Goal: Task Accomplishment & Management: Use online tool/utility

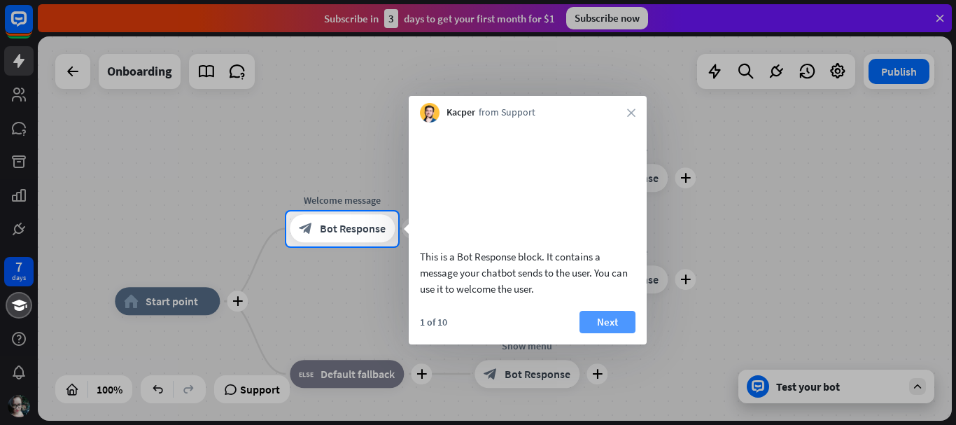
click at [616, 333] on button "Next" at bounding box center [608, 322] width 56 height 22
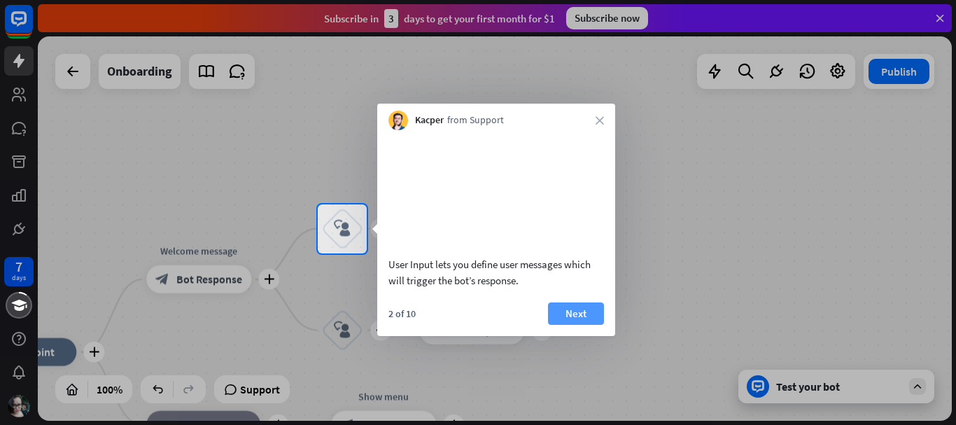
click at [568, 324] on button "Next" at bounding box center [576, 313] width 56 height 22
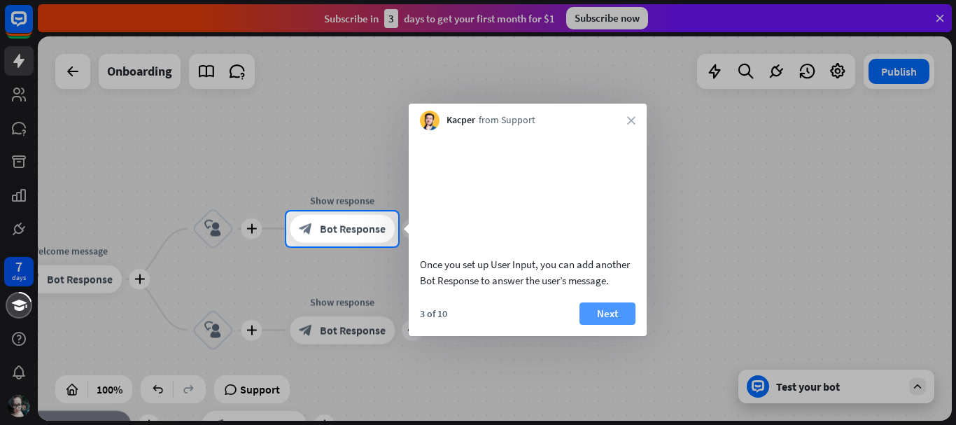
click at [593, 325] on button "Next" at bounding box center [608, 313] width 56 height 22
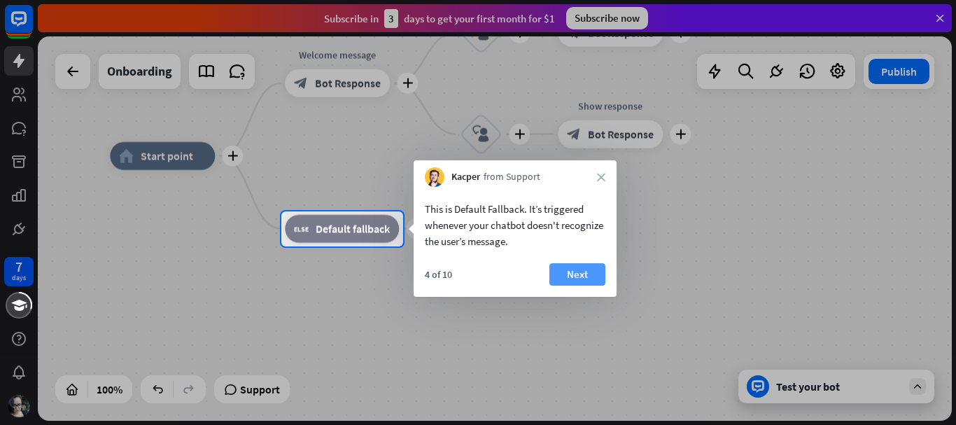
click at [570, 277] on button "Next" at bounding box center [578, 274] width 56 height 22
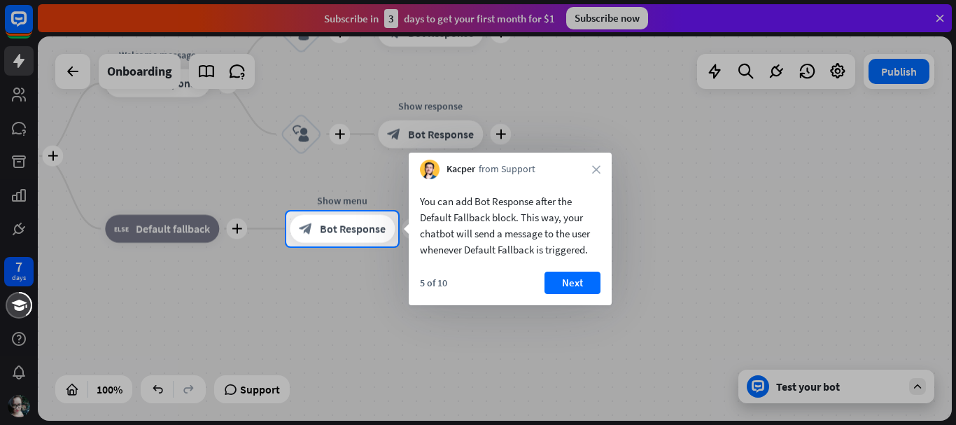
click at [570, 277] on button "Next" at bounding box center [573, 283] width 56 height 22
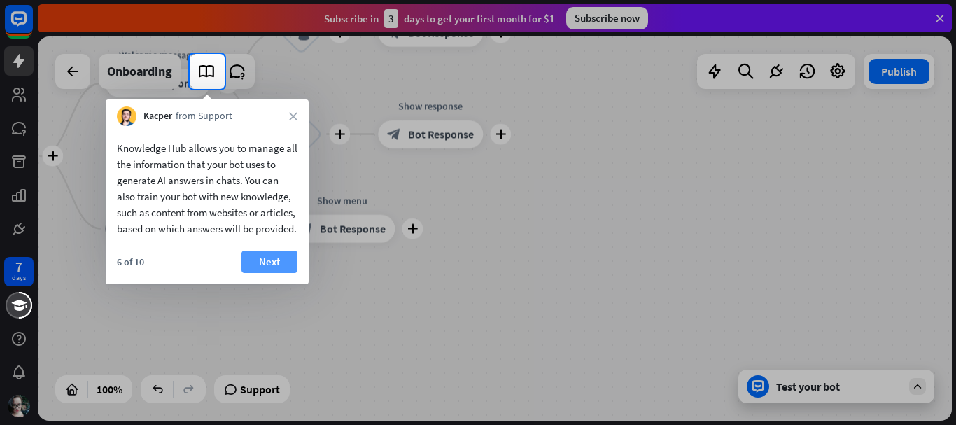
click at [270, 273] on button "Next" at bounding box center [270, 262] width 56 height 22
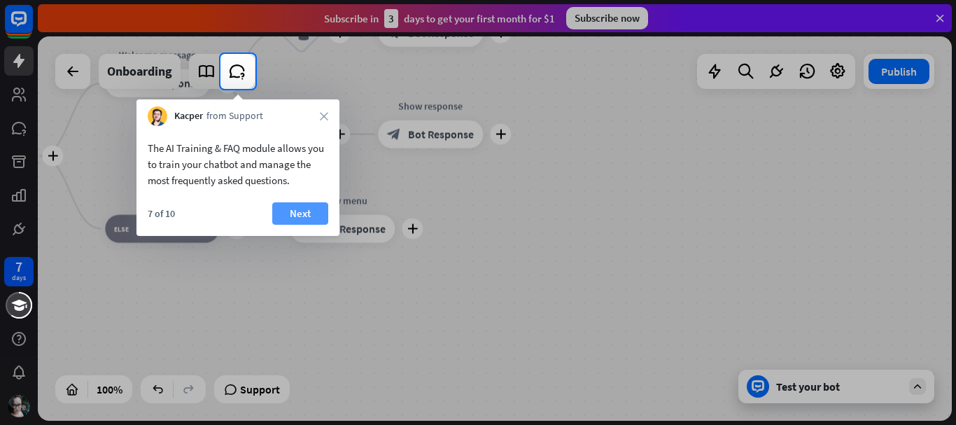
click at [320, 220] on button "Next" at bounding box center [300, 213] width 56 height 22
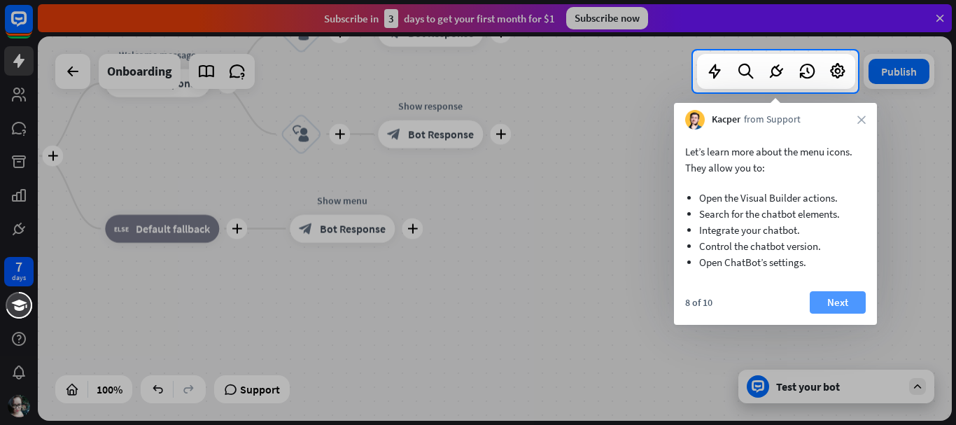
click at [853, 302] on button "Next" at bounding box center [838, 302] width 56 height 22
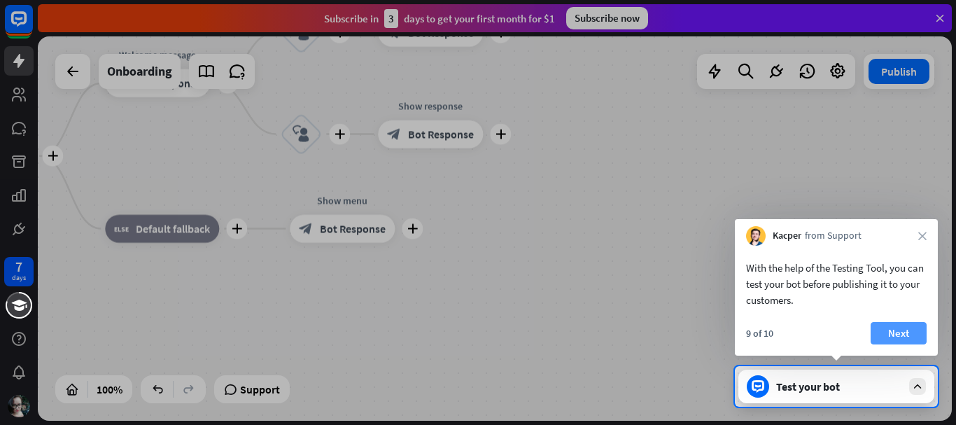
click at [891, 343] on button "Next" at bounding box center [899, 333] width 56 height 22
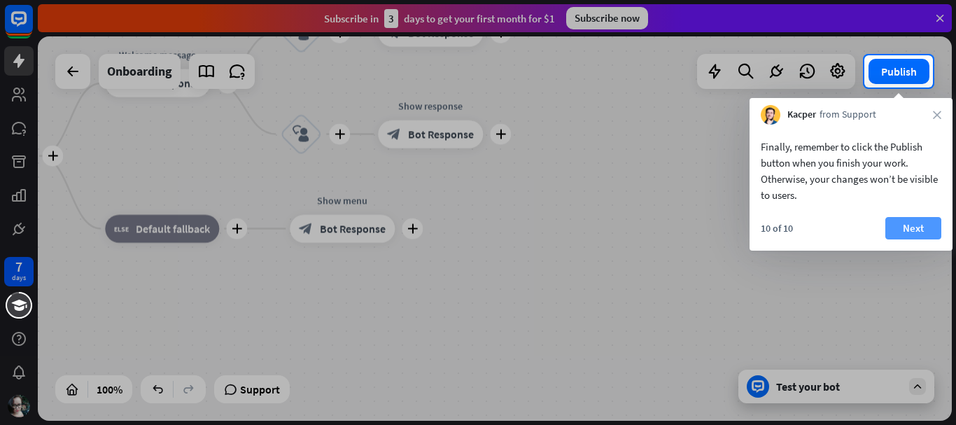
click at [916, 232] on button "Next" at bounding box center [914, 228] width 56 height 22
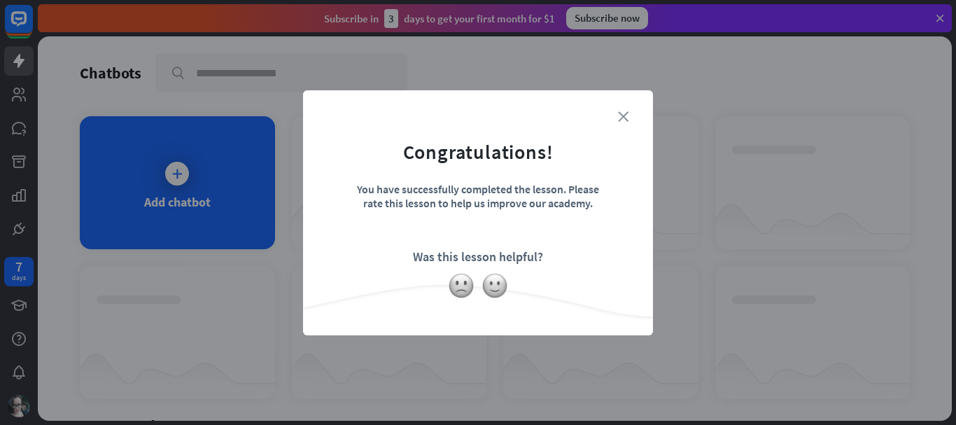
click at [627, 115] on icon "close" at bounding box center [623, 116] width 11 height 11
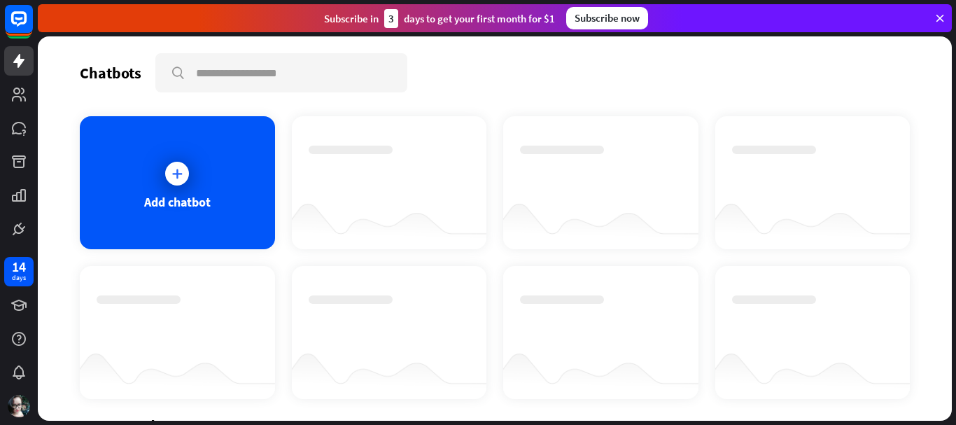
click at [178, 179] on icon at bounding box center [177, 174] width 14 height 14
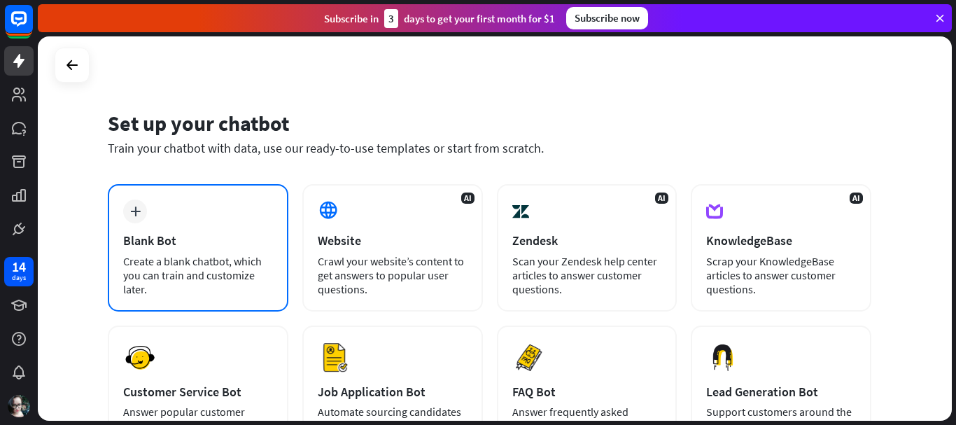
click at [133, 207] on icon "plus" at bounding box center [135, 212] width 11 height 10
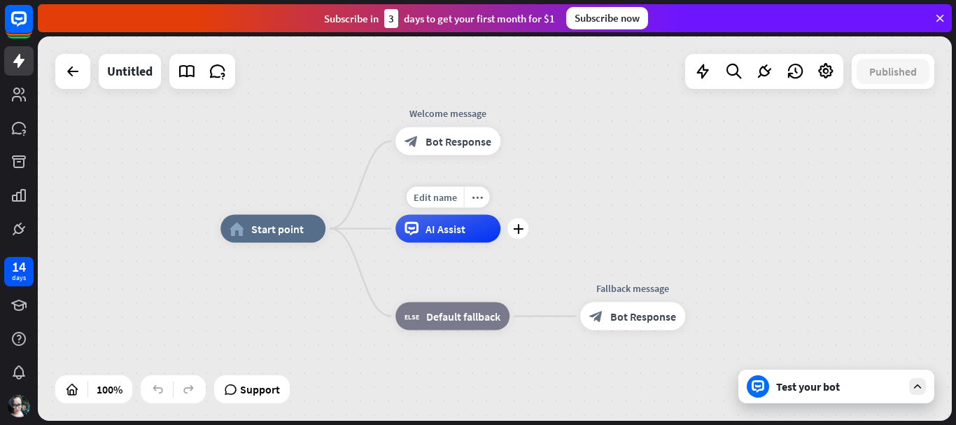
click at [518, 235] on div "plus" at bounding box center [518, 228] width 21 height 21
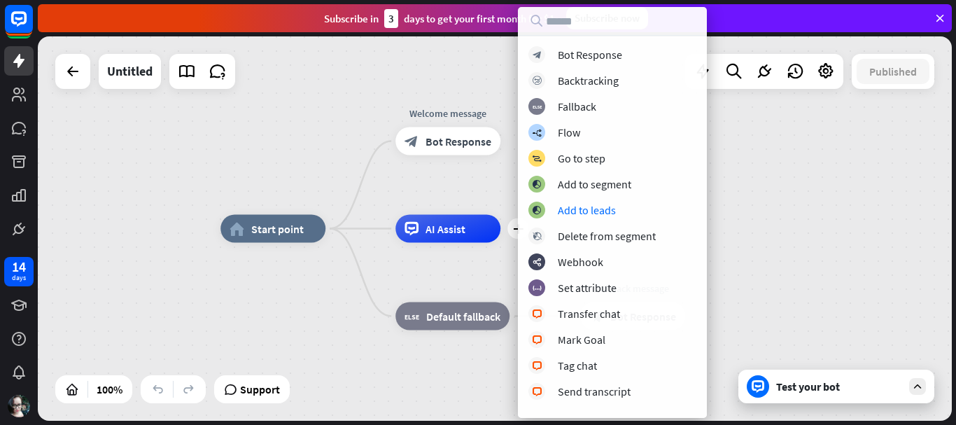
click at [54, 219] on div "home_2 Start point Welcome message block_bot_response Bot Response plus AI Assi…" at bounding box center [495, 228] width 914 height 384
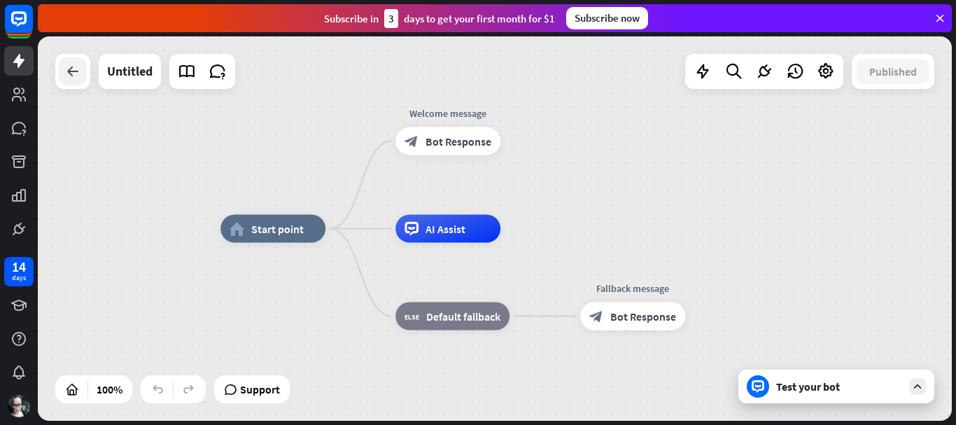
click at [62, 78] on div at bounding box center [73, 71] width 28 height 28
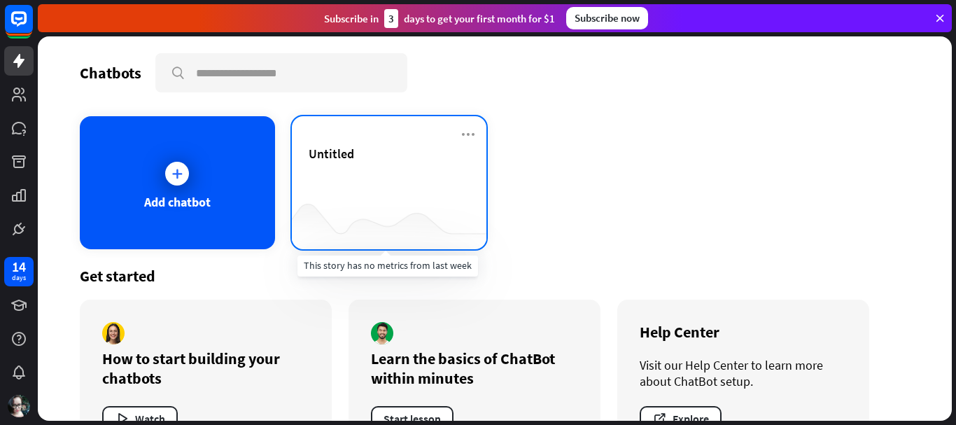
scroll to position [50, 0]
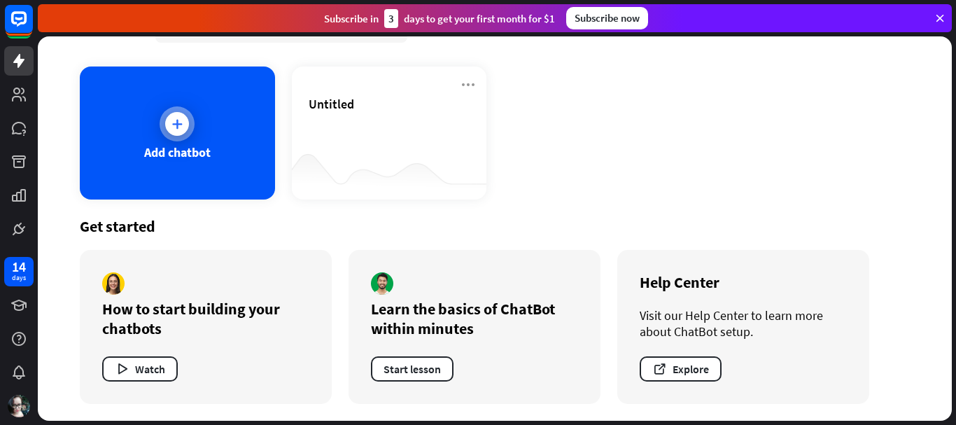
click at [181, 129] on icon at bounding box center [177, 124] width 14 height 14
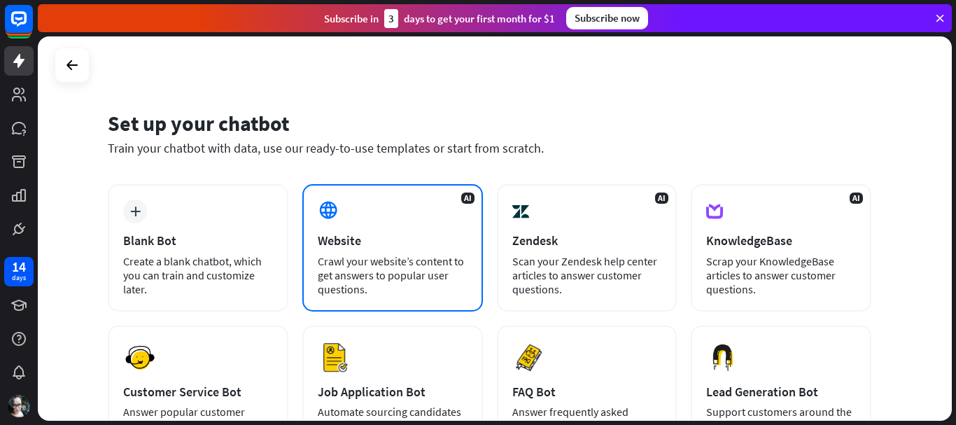
scroll to position [140, 0]
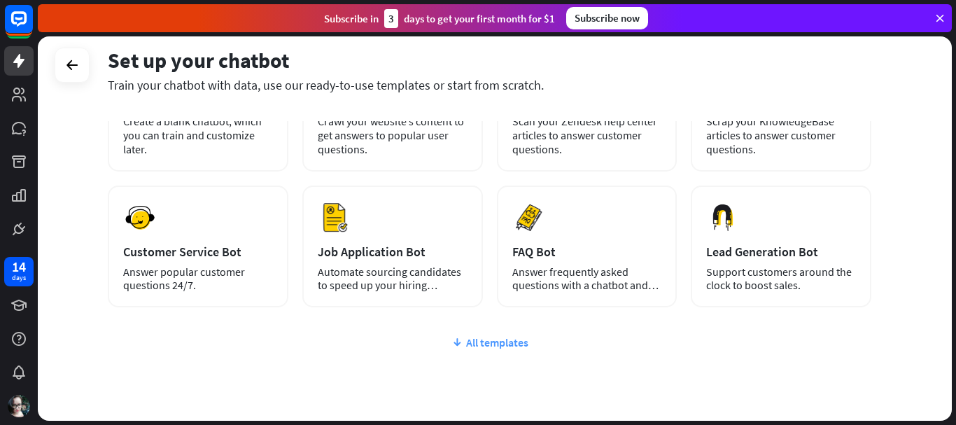
click at [497, 342] on div "All templates" at bounding box center [490, 342] width 764 height 14
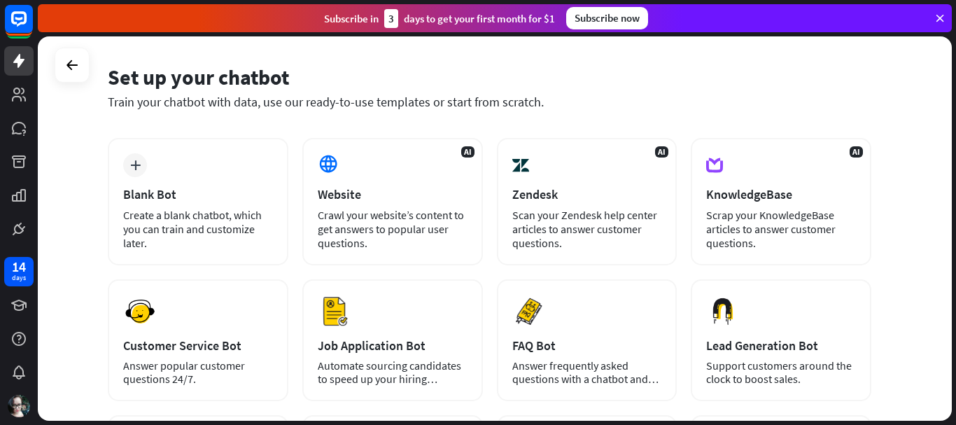
scroll to position [0, 0]
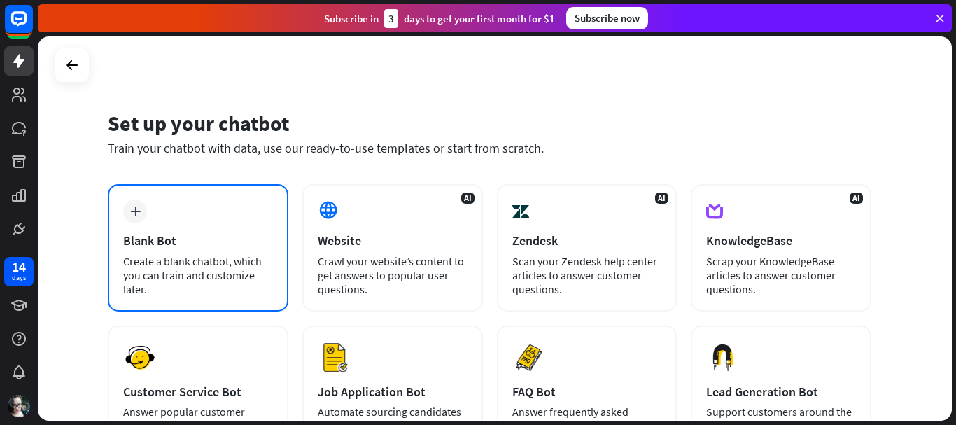
click at [137, 207] on icon "plus" at bounding box center [135, 212] width 11 height 10
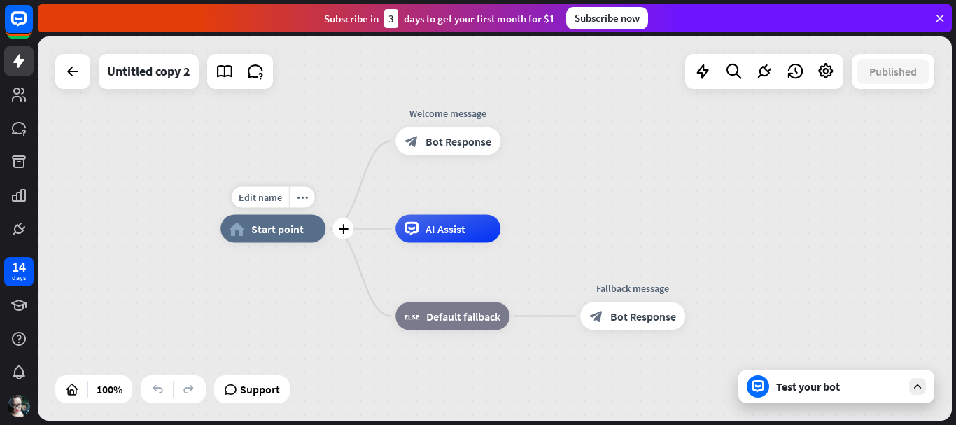
click at [266, 231] on span "Start point" at bounding box center [277, 229] width 53 height 14
click at [343, 229] on icon "plus" at bounding box center [343, 229] width 11 height 10
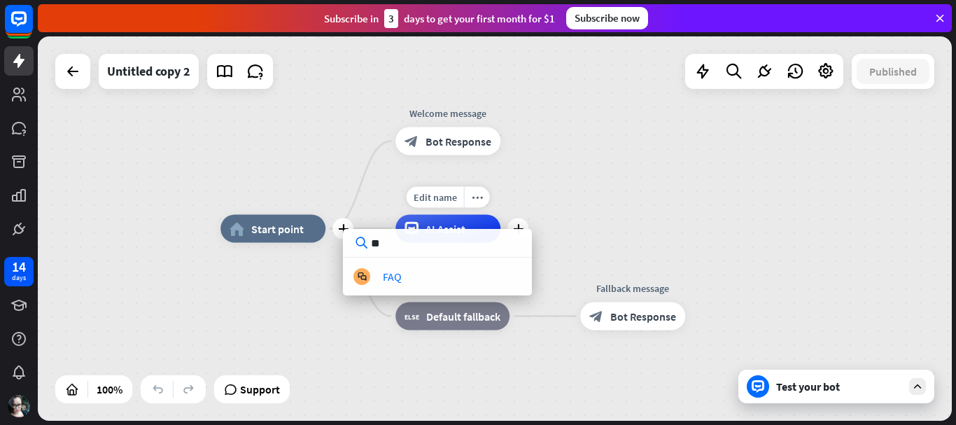
type input "*"
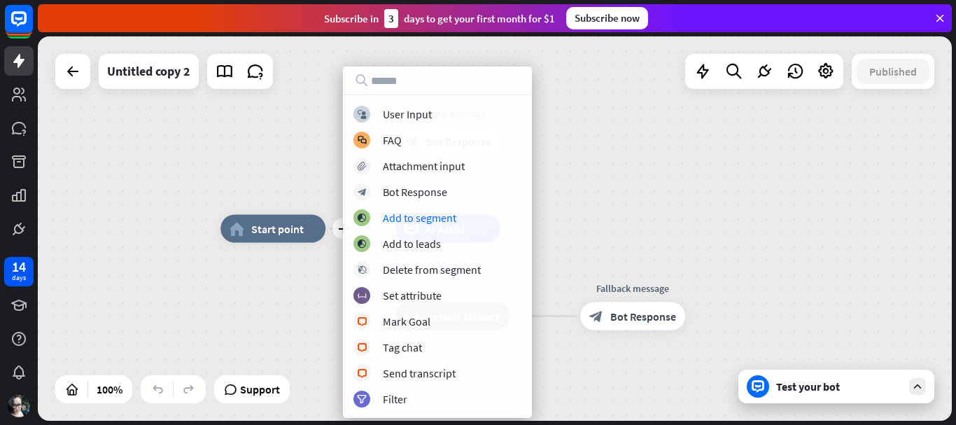
click at [141, 246] on div "Edit name more_horiz plus home_2 Start point Welcome message block_bot_response…" at bounding box center [495, 228] width 914 height 384
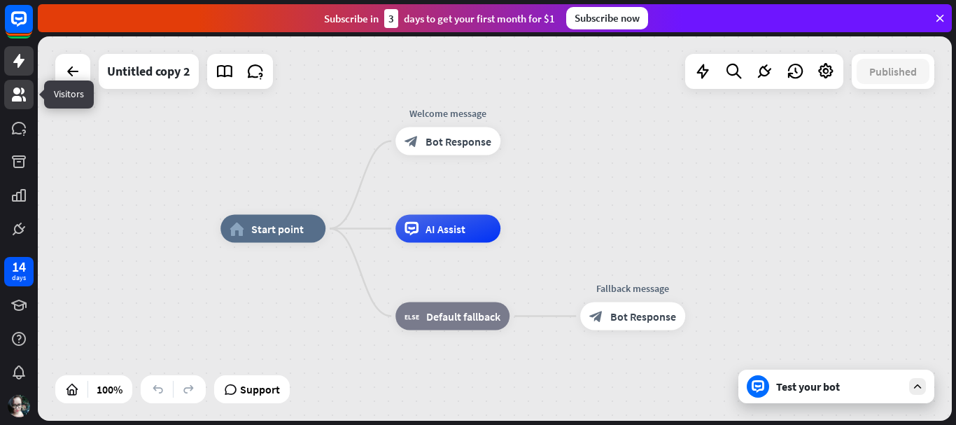
click at [18, 103] on link at bounding box center [18, 94] width 29 height 29
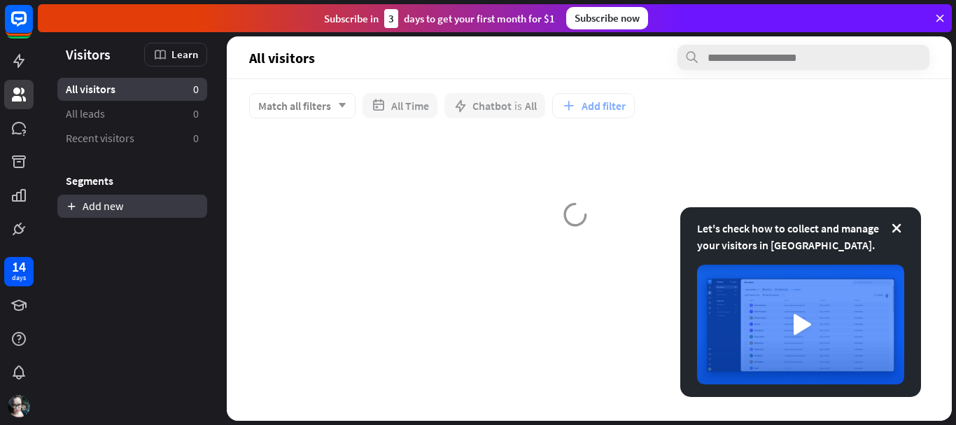
click at [96, 197] on link "Add new" at bounding box center [132, 206] width 150 height 23
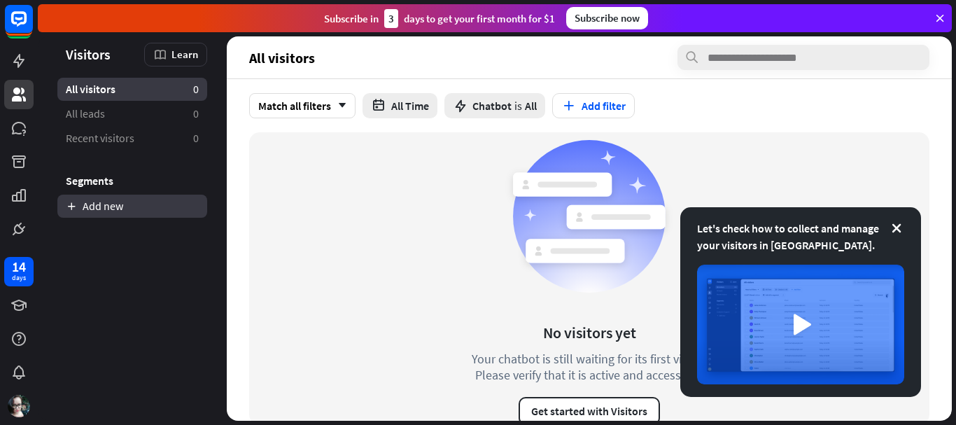
click at [83, 213] on link "Add new" at bounding box center [132, 206] width 150 height 23
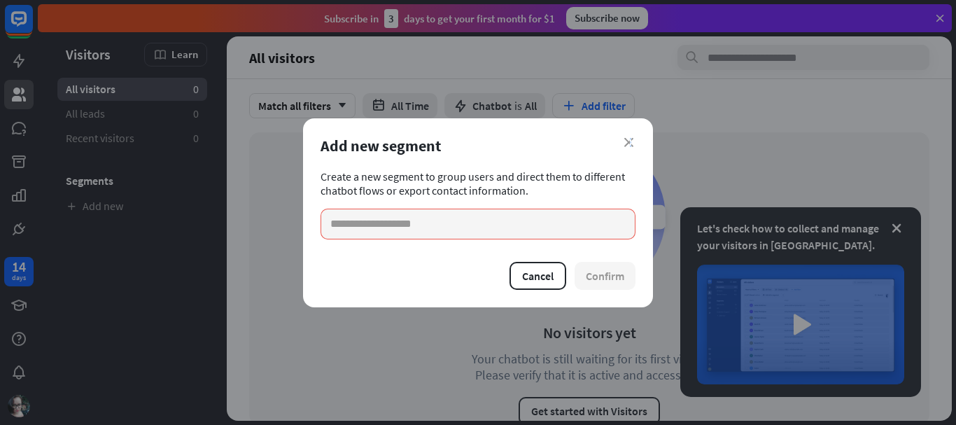
drag, startPoint x: 631, startPoint y: 144, endPoint x: 622, endPoint y: 135, distance: 12.9
click at [628, 143] on icon "close" at bounding box center [628, 142] width 9 height 9
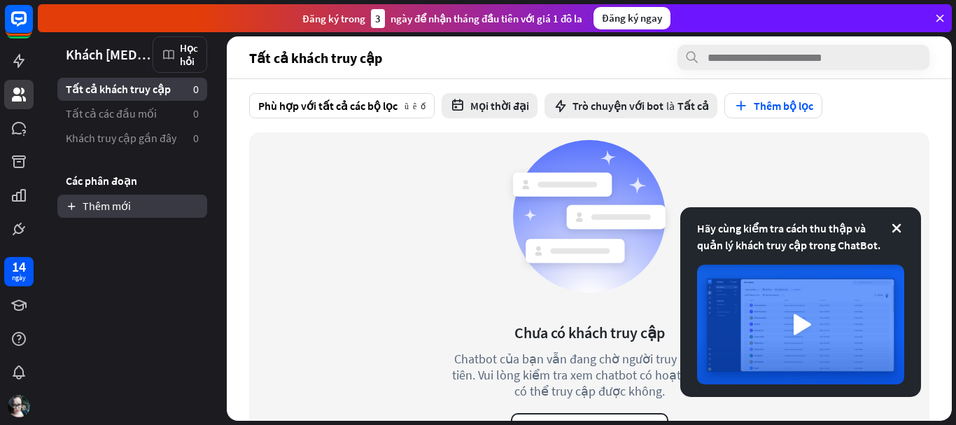
click at [111, 204] on font "Thêm mới" at bounding box center [107, 206] width 48 height 14
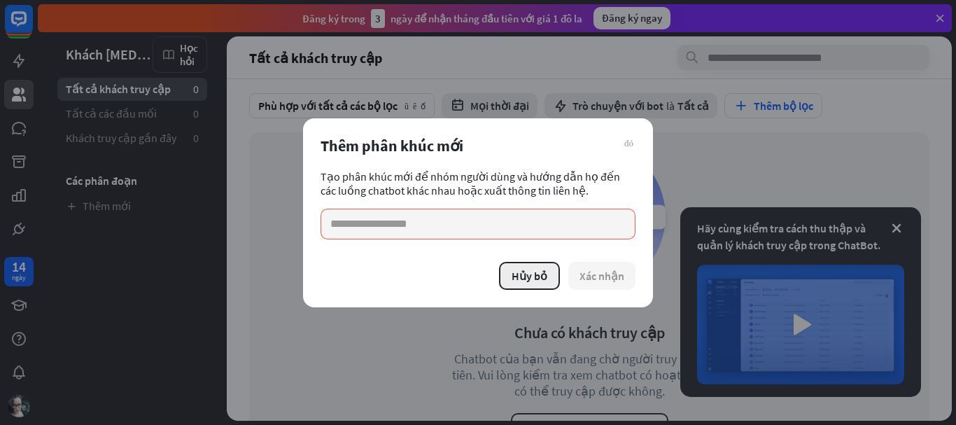
click at [513, 279] on font "Hủy bỏ" at bounding box center [530, 276] width 36 height 14
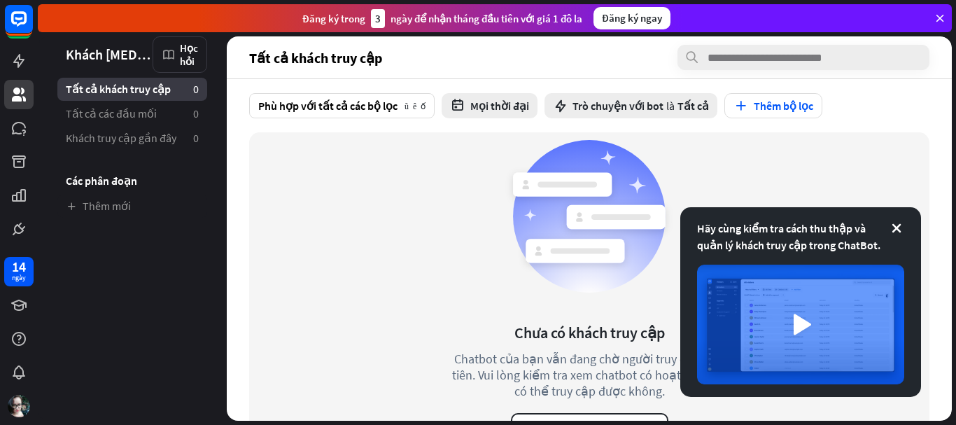
click at [86, 85] on font "Tất cả khách truy cập" at bounding box center [118, 89] width 105 height 14
click at [18, 60] on icon at bounding box center [18, 61] width 11 height 14
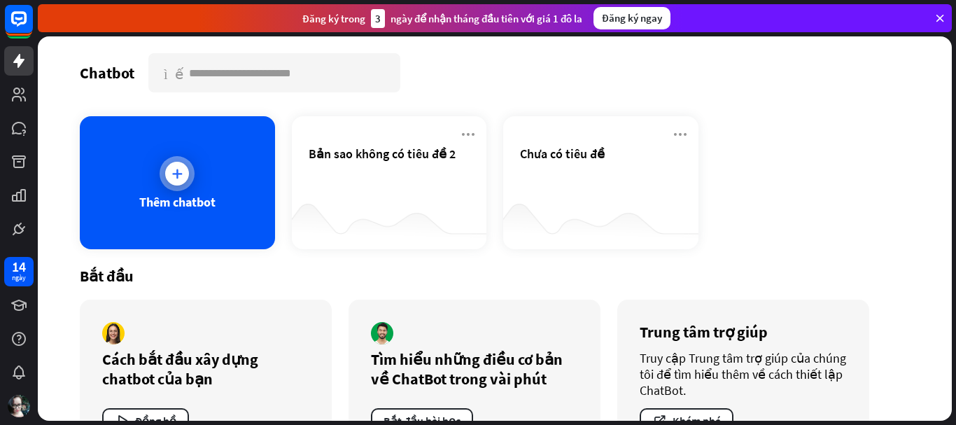
scroll to position [52, 0]
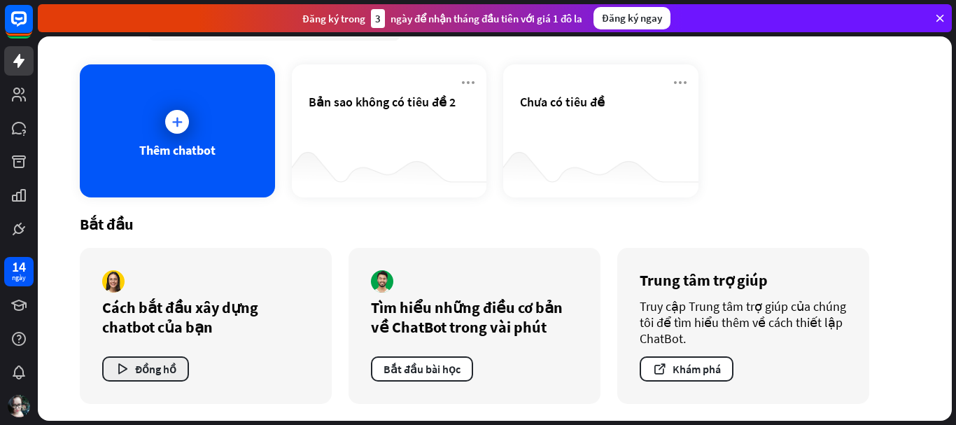
click at [165, 361] on button "Đồng hồ" at bounding box center [145, 368] width 87 height 25
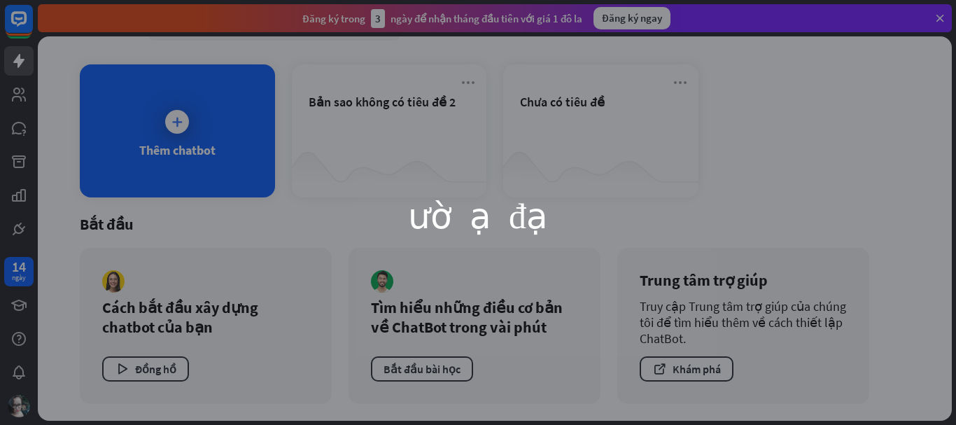
click at [570, 223] on div "người nạp đạn" at bounding box center [478, 212] width 560 height 315
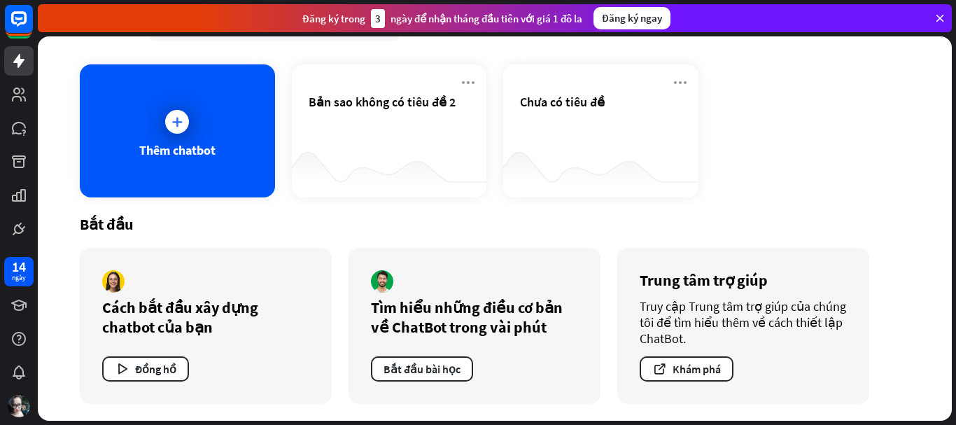
click at [848, 90] on div "đóng" at bounding box center [478, 212] width 956 height 425
click at [189, 126] on div at bounding box center [177, 121] width 35 height 35
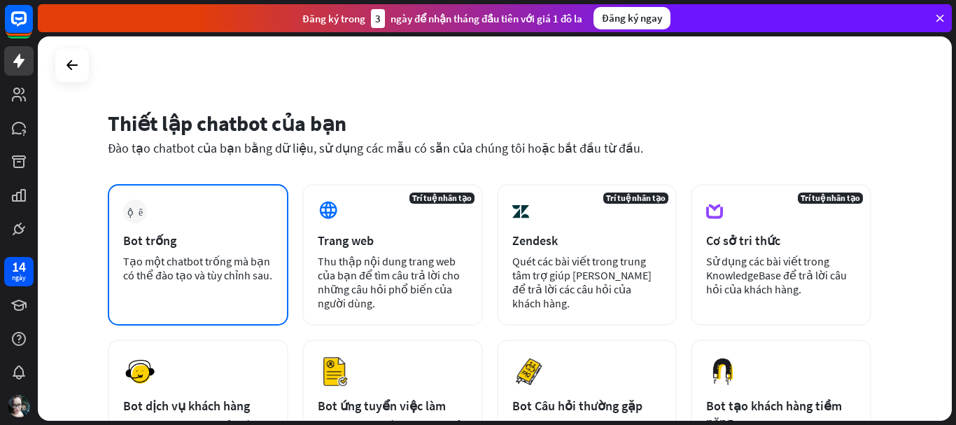
click at [143, 236] on font "Bot trống" at bounding box center [149, 240] width 53 height 16
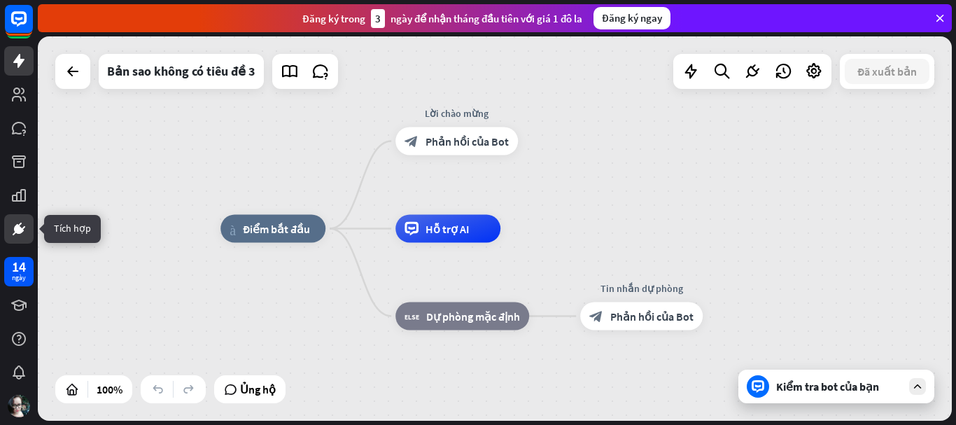
click at [19, 230] on icon at bounding box center [19, 229] width 8 height 8
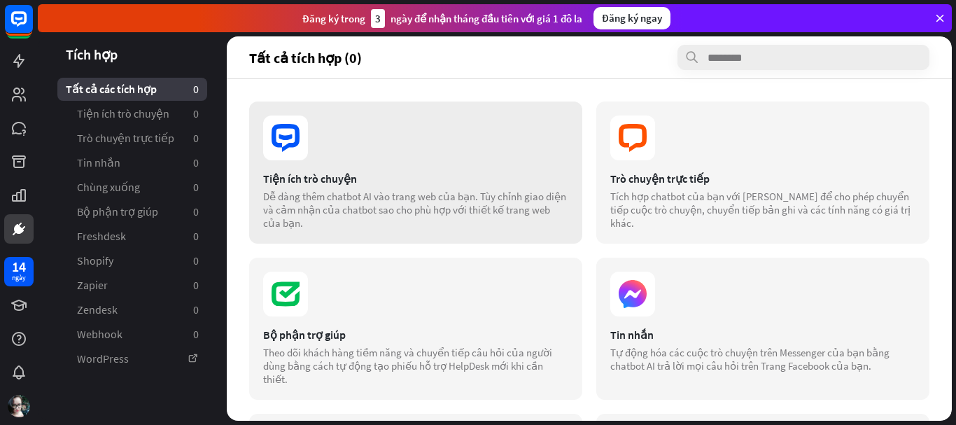
click at [347, 179] on font "Tiện ích trò chuyện" at bounding box center [310, 179] width 94 height 14
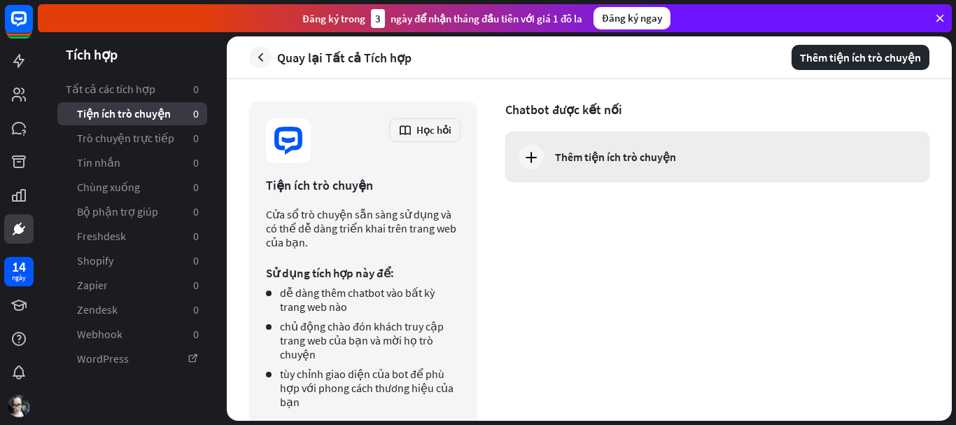
click at [547, 151] on div "Thêm tiện ích trò chuyện" at bounding box center [717, 157] width 424 height 50
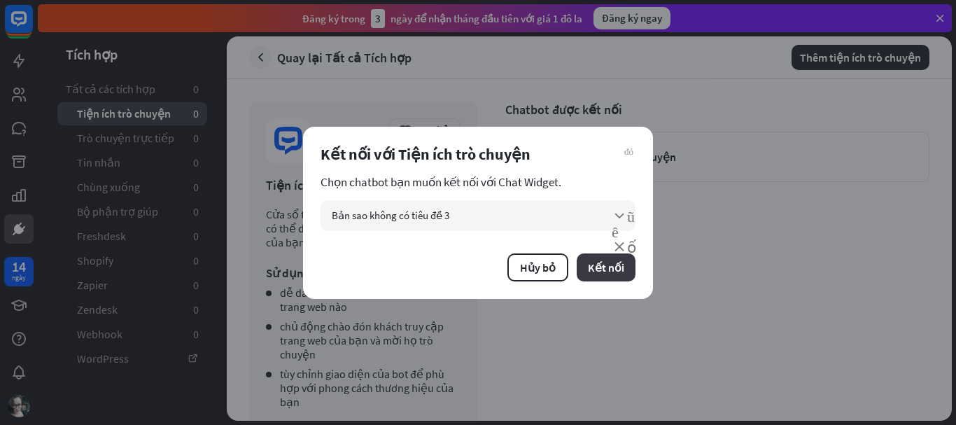
click at [613, 270] on font "Kết nối" at bounding box center [606, 267] width 36 height 14
